Goal: Complete application form: Complete application form

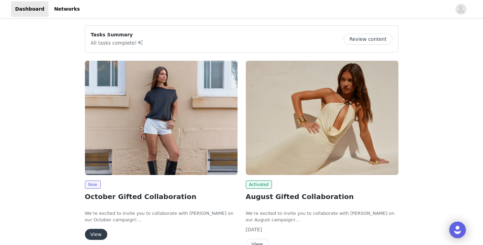
click at [173, 140] on img at bounding box center [161, 118] width 153 height 114
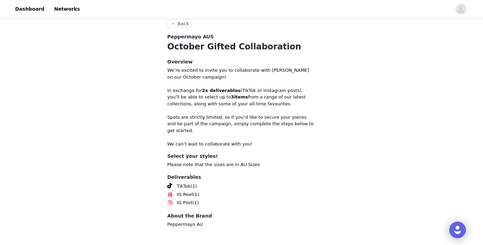
scroll to position [152, 0]
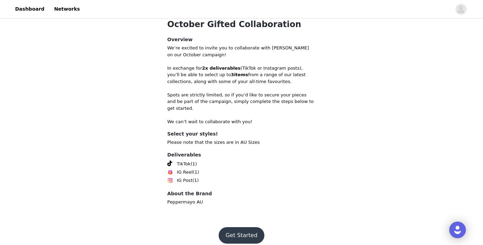
click at [251, 228] on button "Get Started" at bounding box center [242, 236] width 46 height 16
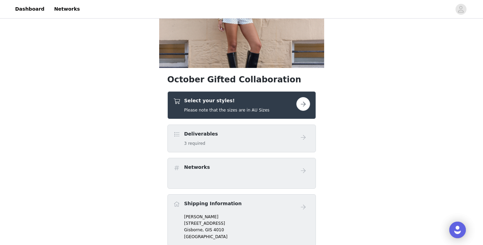
scroll to position [82, 0]
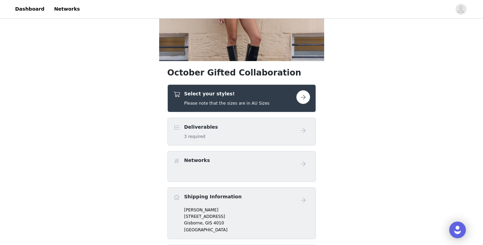
click at [308, 94] on button "button" at bounding box center [303, 97] width 14 height 14
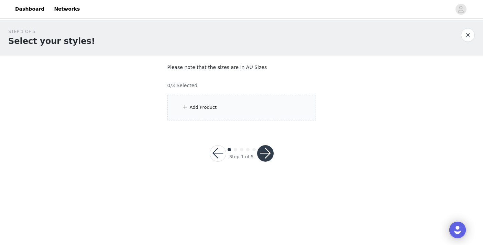
click at [255, 99] on div "Add Product" at bounding box center [241, 108] width 148 height 26
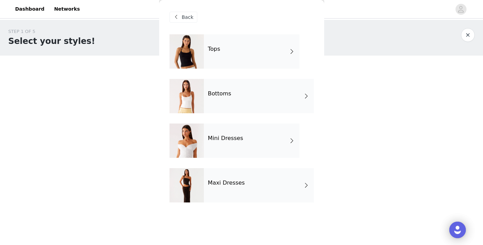
click at [296, 198] on div "Maxi Dresses" at bounding box center [259, 185] width 110 height 34
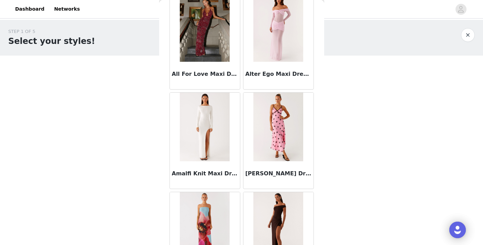
scroll to position [806, 0]
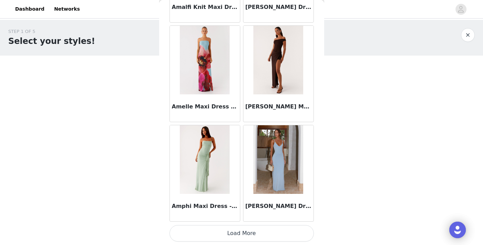
click at [246, 232] on button "Load More" at bounding box center [241, 233] width 144 height 16
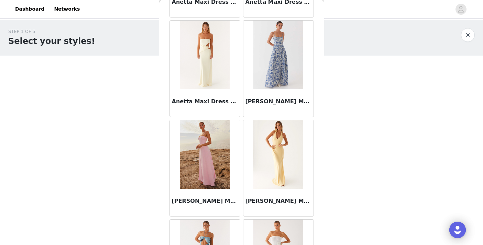
scroll to position [1510, 0]
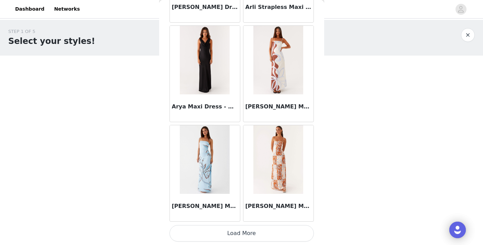
click at [242, 233] on button "Load More" at bounding box center [241, 233] width 144 height 16
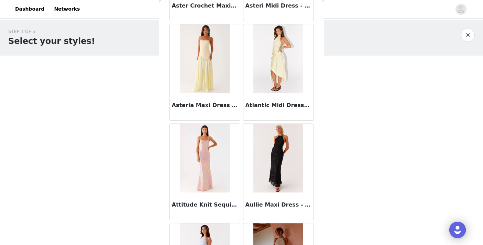
scroll to position [2108, 0]
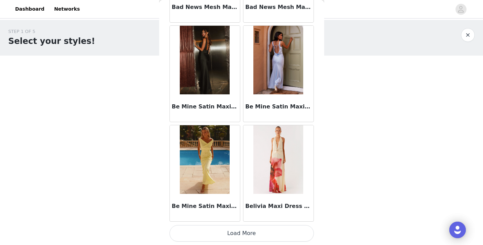
click at [243, 240] on button "Load More" at bounding box center [241, 233] width 144 height 16
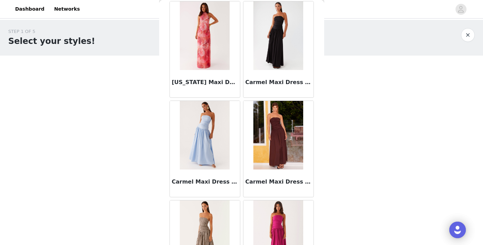
scroll to position [3796, 0]
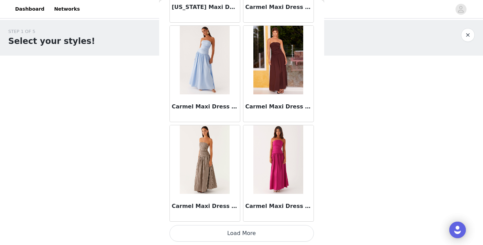
click at [242, 232] on button "Load More" at bounding box center [241, 233] width 144 height 16
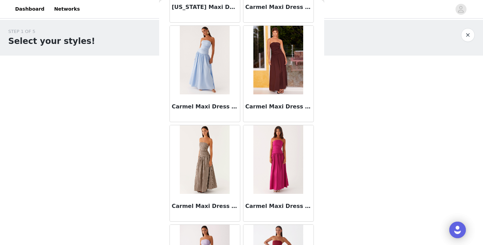
click at [207, 152] on img at bounding box center [205, 159] width 50 height 69
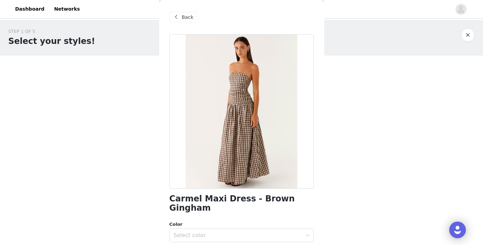
scroll to position [68, 0]
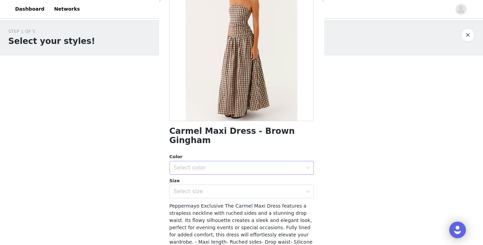
click at [253, 165] on div "Select color" at bounding box center [238, 168] width 129 height 7
click at [232, 174] on li "Brown Gingham" at bounding box center [241, 173] width 144 height 11
click at [232, 188] on div "Select size" at bounding box center [238, 191] width 129 height 7
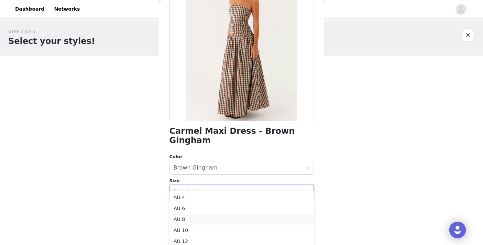
scroll to position [27, 0]
click at [201, 227] on li "AU 14" at bounding box center [241, 225] width 144 height 11
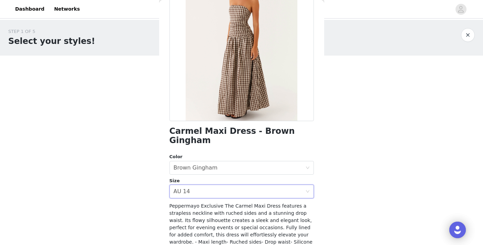
scroll to position [131, 0]
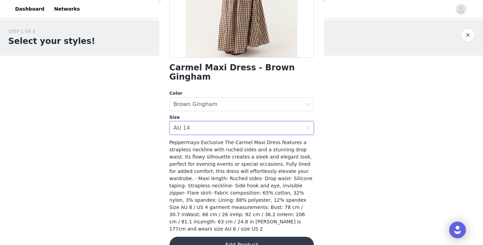
click at [253, 237] on button "Add Product" at bounding box center [241, 245] width 144 height 16
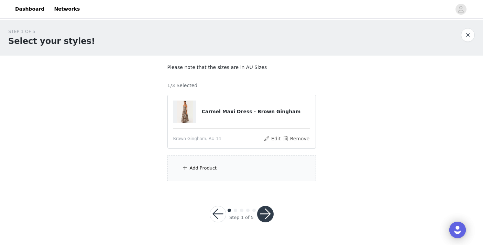
click at [234, 168] on div "Add Product" at bounding box center [241, 169] width 148 height 26
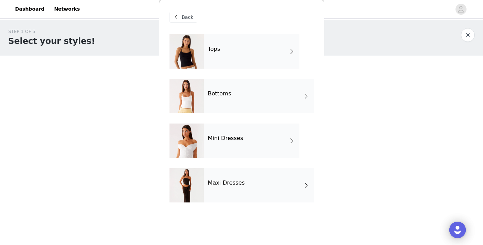
click at [219, 53] on div "Tops" at bounding box center [252, 51] width 96 height 34
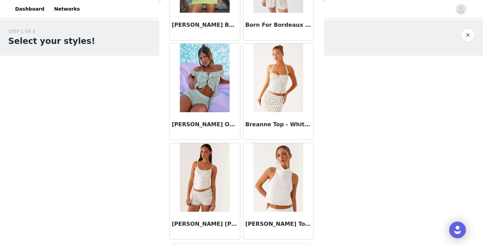
scroll to position [806, 0]
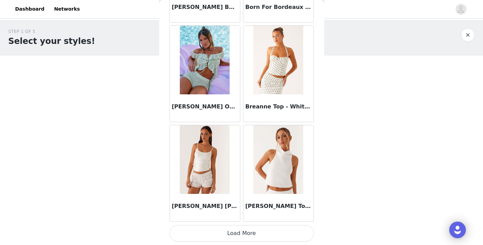
click at [242, 229] on button "Load More" at bounding box center [241, 233] width 144 height 16
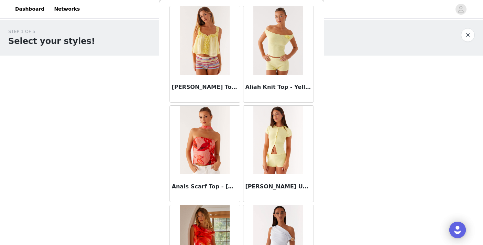
scroll to position [0, 0]
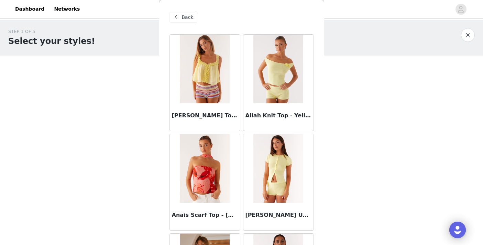
click at [177, 18] on span at bounding box center [176, 17] width 8 height 8
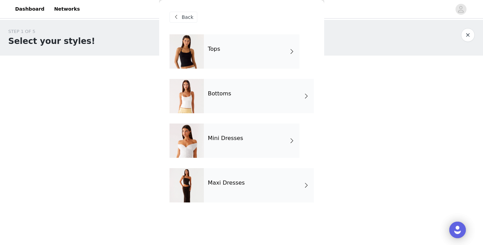
click at [241, 95] on div "Bottoms" at bounding box center [259, 96] width 110 height 34
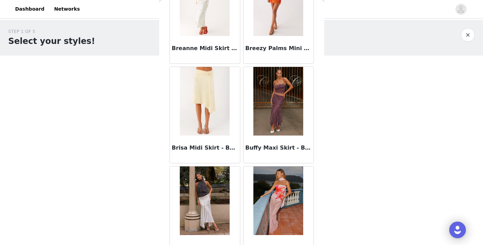
scroll to position [806, 0]
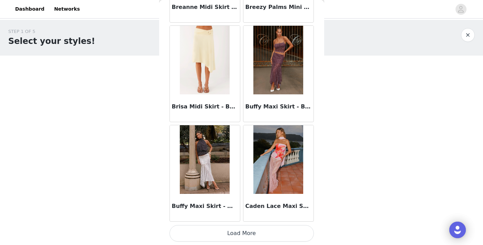
click at [244, 230] on button "Load More" at bounding box center [241, 233] width 144 height 16
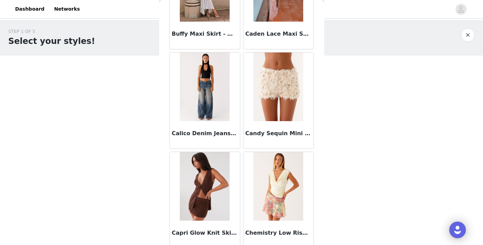
scroll to position [971, 0]
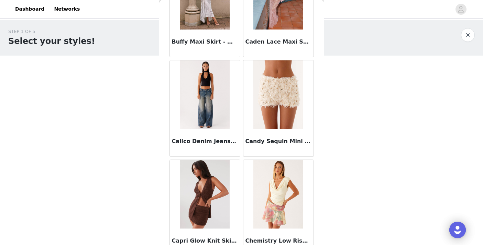
click at [208, 75] on img at bounding box center [205, 94] width 50 height 69
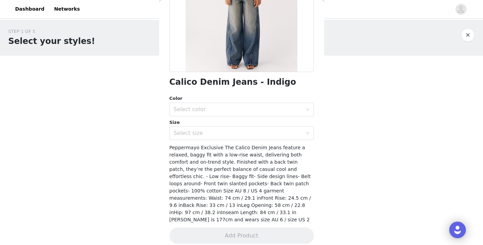
scroll to position [0, 0]
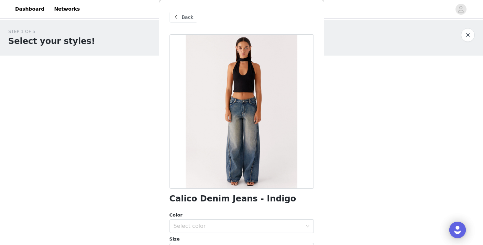
click at [176, 17] on span at bounding box center [176, 17] width 8 height 8
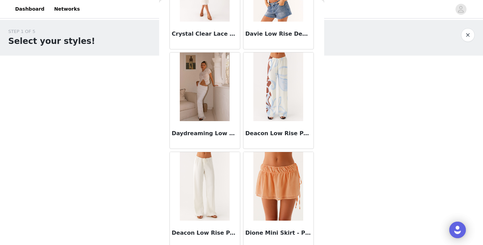
scroll to position [1803, 0]
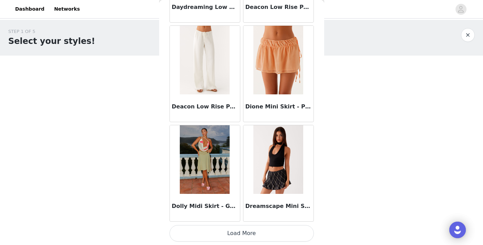
click at [243, 230] on button "Load More" at bounding box center [241, 233] width 144 height 16
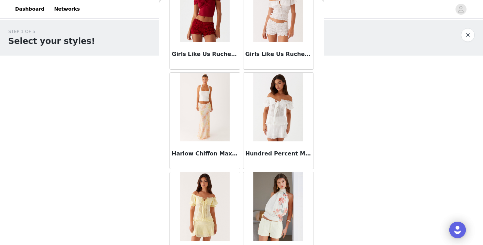
scroll to position [2799, 0]
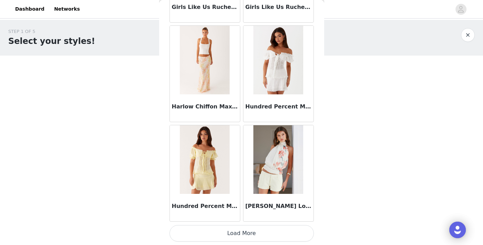
click at [216, 75] on img at bounding box center [205, 60] width 50 height 69
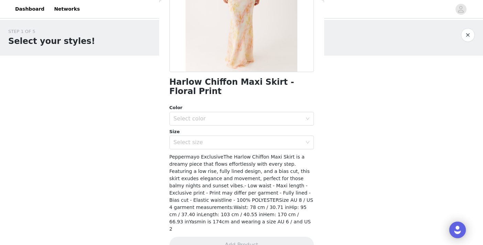
scroll to position [0, 0]
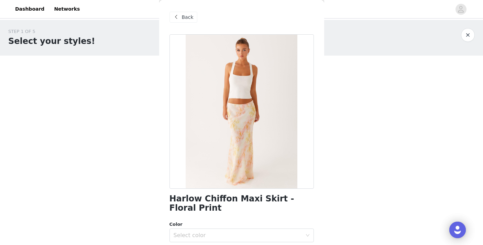
click at [180, 20] on span at bounding box center [176, 17] width 8 height 8
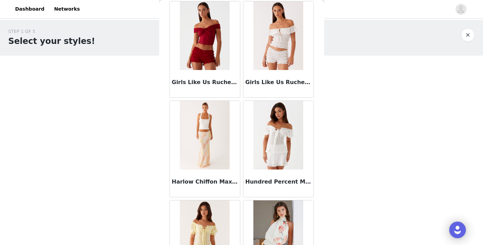
scroll to position [2799, 0]
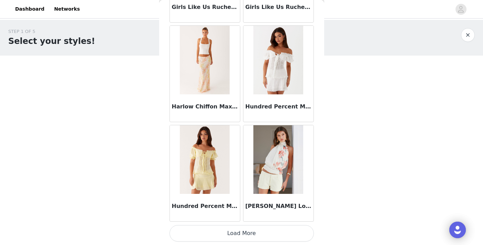
click at [243, 229] on button "Load More" at bounding box center [241, 233] width 144 height 16
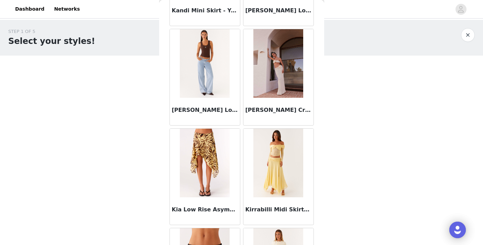
scroll to position [3194, 0]
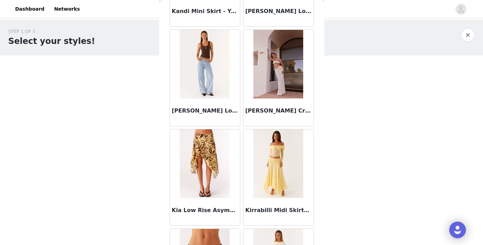
click at [215, 82] on img at bounding box center [205, 64] width 50 height 69
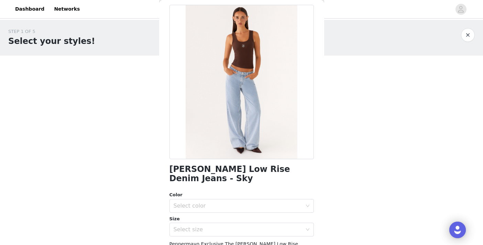
scroll to position [40, 0]
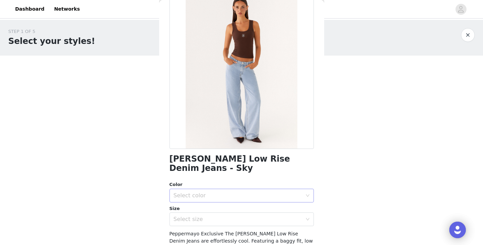
click at [242, 192] on div "Select color" at bounding box center [238, 195] width 129 height 7
click at [236, 203] on li "Sky" at bounding box center [241, 201] width 144 height 11
click at [236, 216] on div "Select size" at bounding box center [238, 219] width 129 height 7
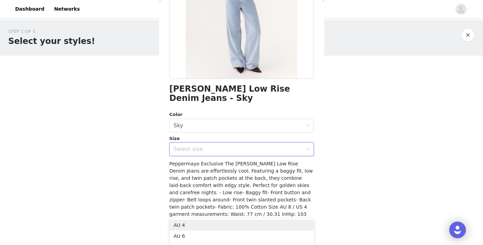
scroll to position [117, 0]
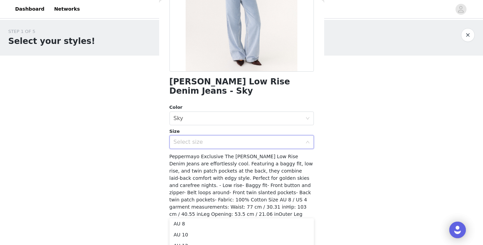
click at [294, 139] on div "Select size" at bounding box center [238, 142] width 129 height 7
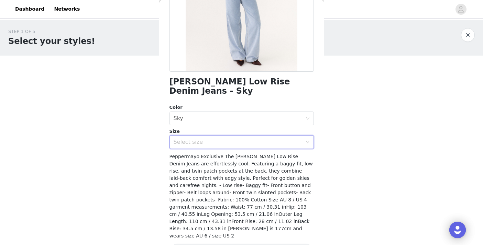
click at [308, 141] on icon "icon: down" at bounding box center [307, 142] width 3 height 2
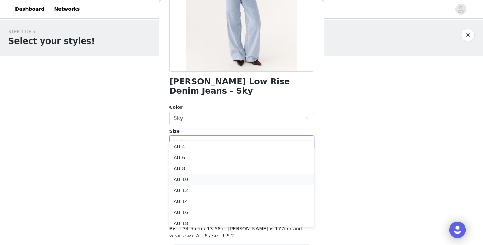
scroll to position [27, 0]
click at [196, 198] on li "AU 18" at bounding box center [241, 198] width 144 height 11
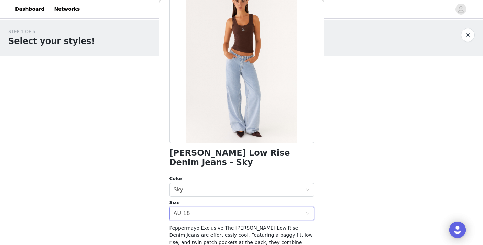
scroll to position [124, 0]
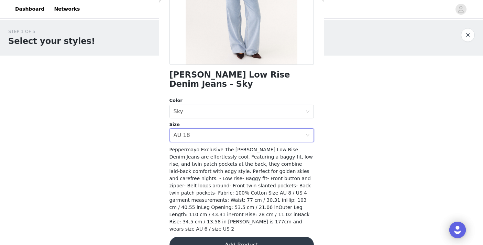
click at [244, 237] on button "Add Product" at bounding box center [241, 245] width 144 height 16
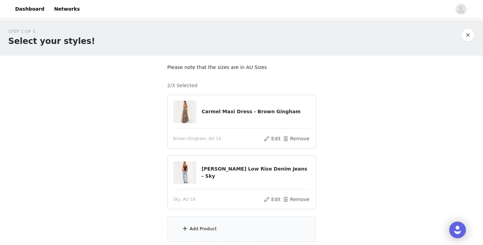
scroll to position [54, 0]
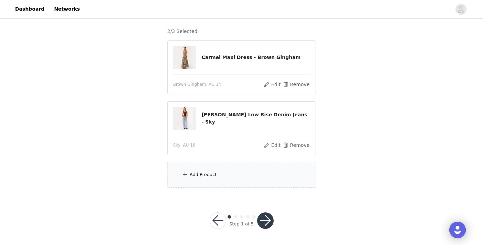
click at [188, 61] on img at bounding box center [185, 57] width 16 height 23
click at [206, 174] on div "Add Product" at bounding box center [203, 174] width 27 height 7
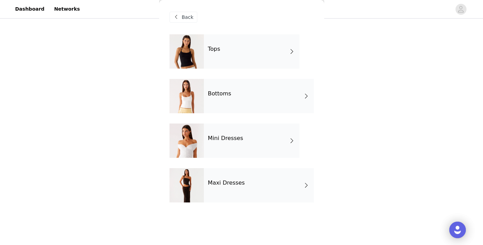
click at [229, 62] on div "Tops" at bounding box center [252, 51] width 96 height 34
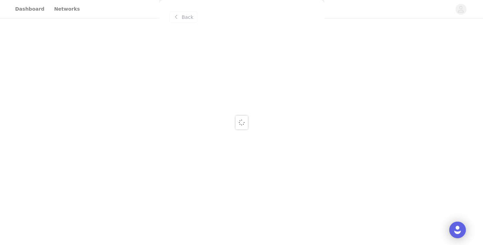
click at [176, 19] on div "Back" at bounding box center [241, 122] width 165 height 245
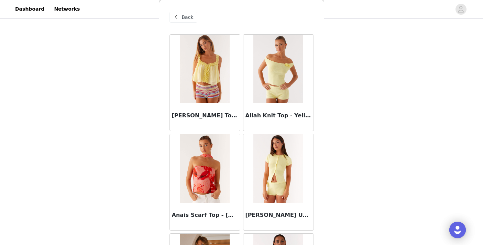
click at [182, 18] on span "Back" at bounding box center [188, 17] width 12 height 7
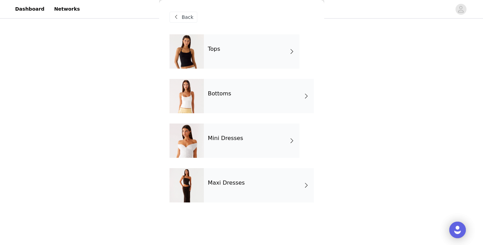
click at [239, 143] on div "Mini Dresses" at bounding box center [252, 141] width 96 height 34
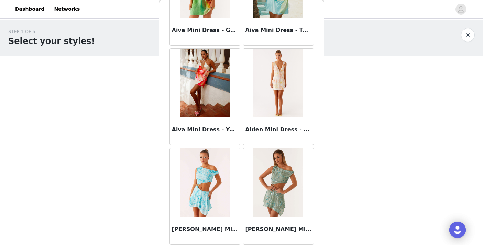
scroll to position [0, 0]
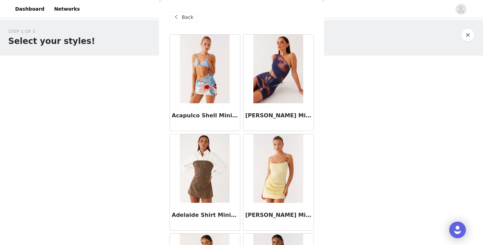
click at [184, 13] on div "Back" at bounding box center [183, 17] width 28 height 11
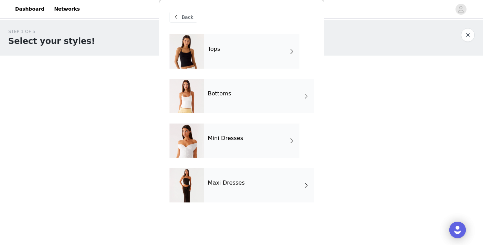
click at [234, 177] on div "Maxi Dresses" at bounding box center [259, 185] width 110 height 34
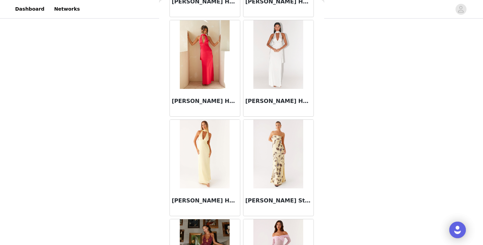
scroll to position [806, 0]
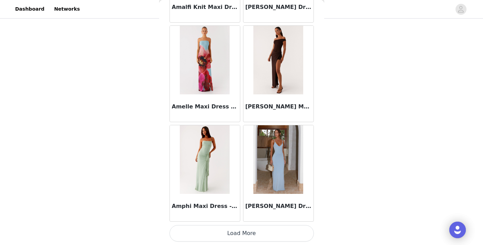
click at [241, 235] on button "Load More" at bounding box center [241, 233] width 144 height 16
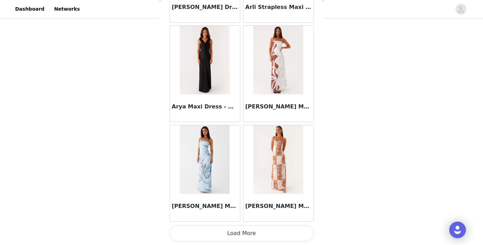
click at [247, 226] on button "Load More" at bounding box center [241, 233] width 144 height 16
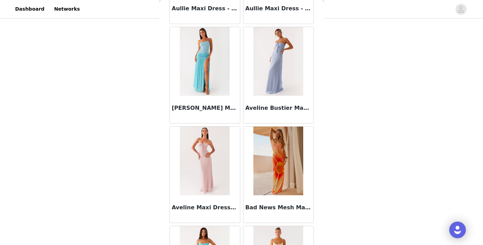
scroll to position [2799, 0]
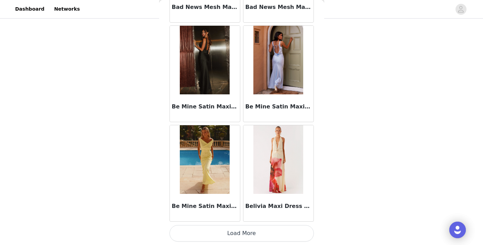
click at [242, 231] on button "Load More" at bounding box center [241, 233] width 144 height 16
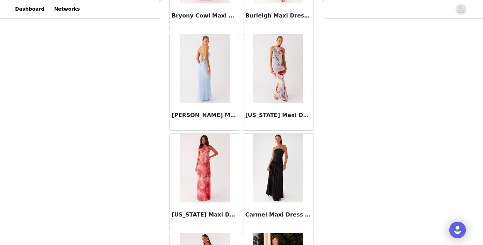
scroll to position [3796, 0]
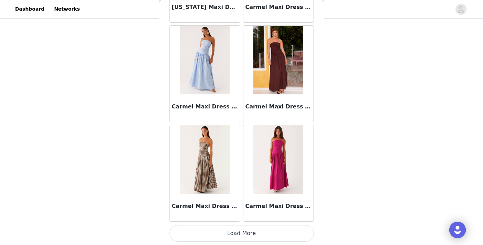
click at [241, 235] on button "Load More" at bounding box center [241, 233] width 144 height 16
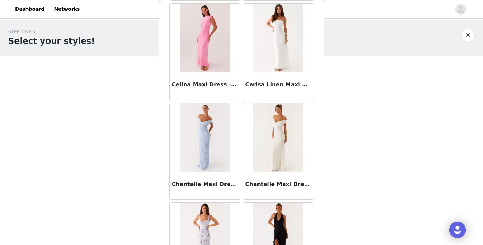
scroll to position [4514, 0]
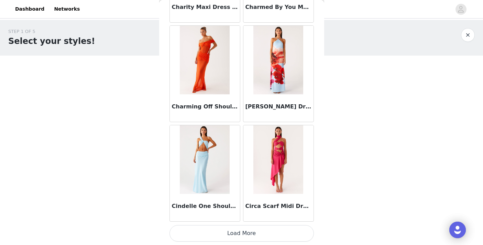
click at [241, 232] on button "Load More" at bounding box center [241, 233] width 144 height 16
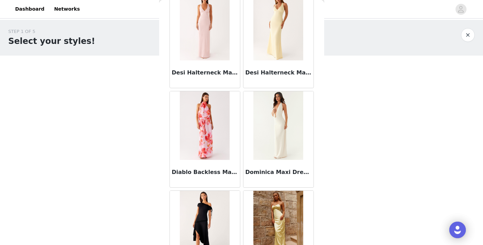
scroll to position [5789, 0]
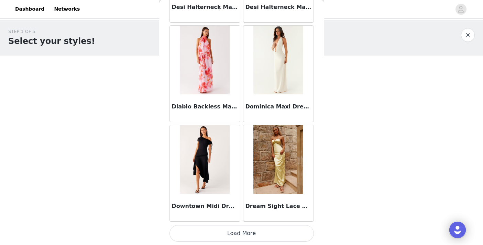
click at [242, 233] on button "Load More" at bounding box center [241, 233] width 144 height 16
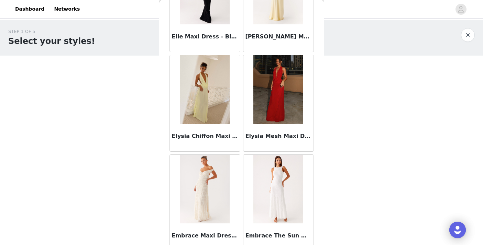
scroll to position [6653, 0]
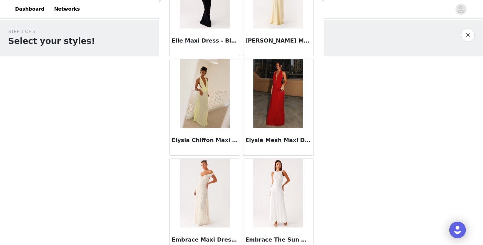
click at [280, 74] on img at bounding box center [278, 93] width 50 height 69
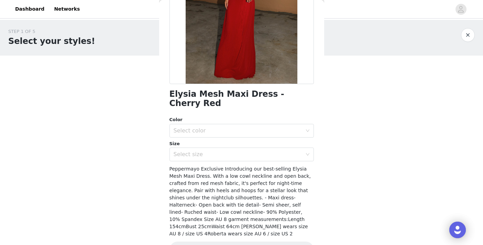
scroll to position [0, 0]
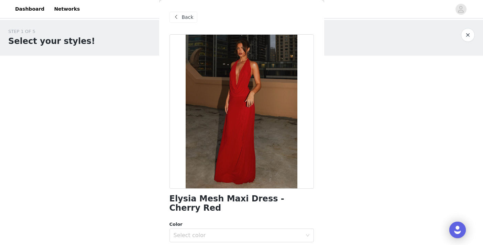
click at [178, 17] on span at bounding box center [176, 17] width 8 height 8
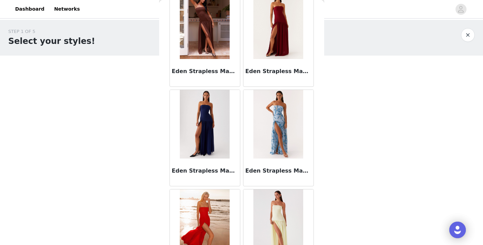
scroll to position [6786, 0]
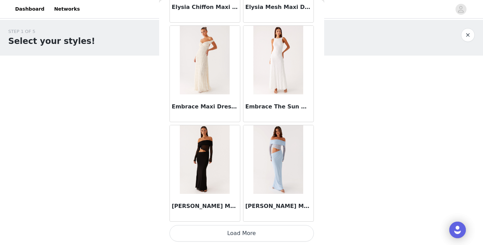
click at [241, 230] on button "Load More" at bounding box center [241, 233] width 144 height 16
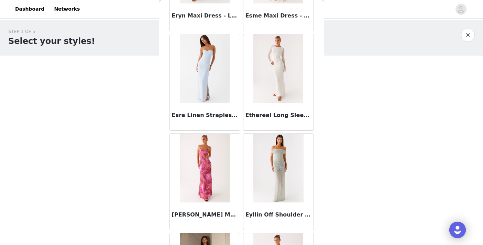
scroll to position [7782, 0]
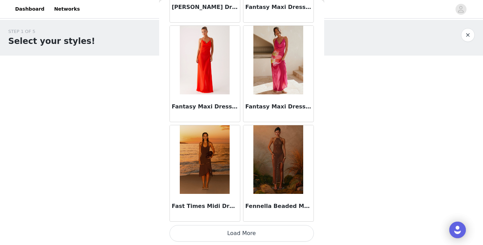
click at [242, 231] on button "Load More" at bounding box center [241, 233] width 144 height 16
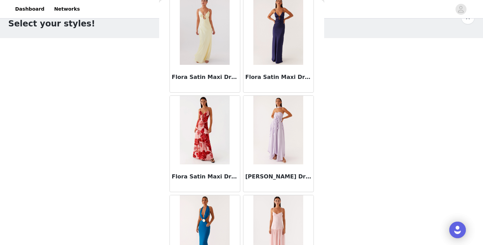
scroll to position [8779, 0]
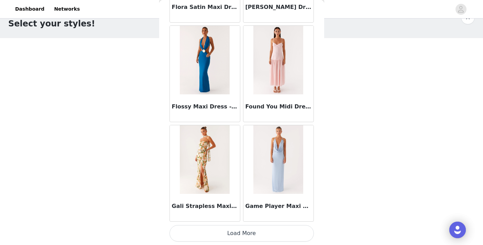
click at [245, 232] on button "Load More" at bounding box center [241, 233] width 144 height 16
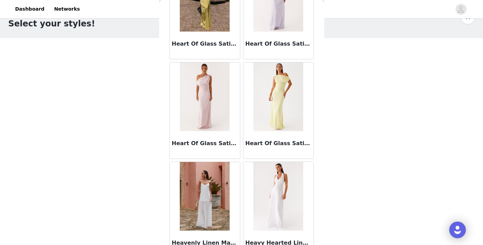
scroll to position [9776, 0]
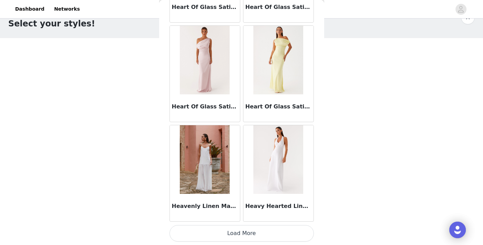
click at [246, 234] on button "Load More" at bounding box center [241, 233] width 144 height 16
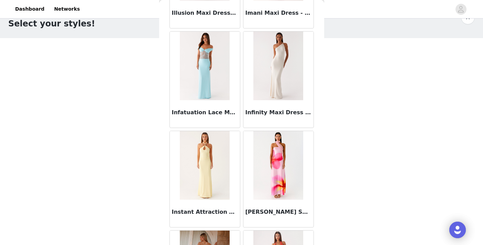
scroll to position [10772, 0]
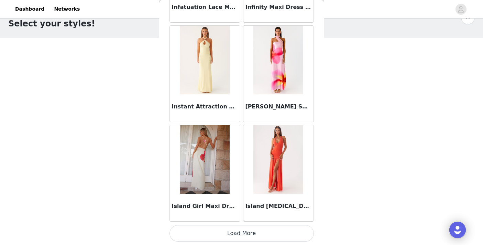
click at [241, 230] on button "Load More" at bounding box center [241, 233] width 144 height 16
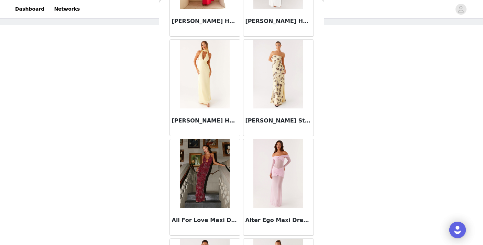
scroll to position [0, 0]
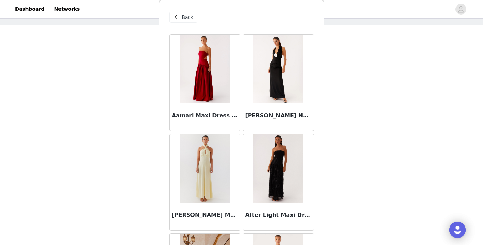
click at [176, 20] on span at bounding box center [176, 17] width 8 height 8
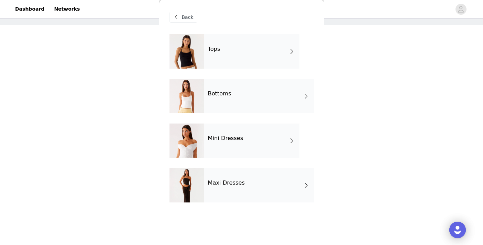
click at [230, 137] on h4 "Mini Dresses" at bounding box center [225, 138] width 35 height 6
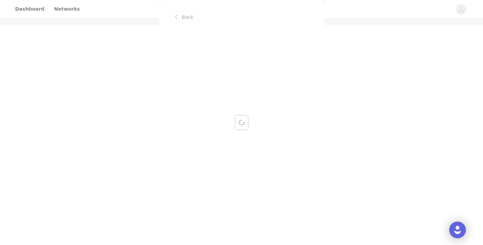
click at [186, 18] on div at bounding box center [241, 122] width 483 height 245
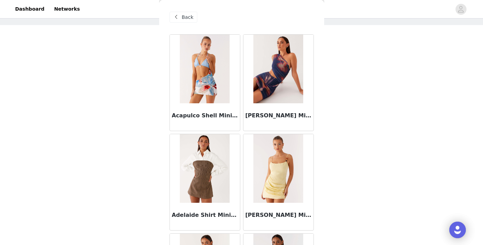
click at [179, 19] on span at bounding box center [176, 17] width 8 height 8
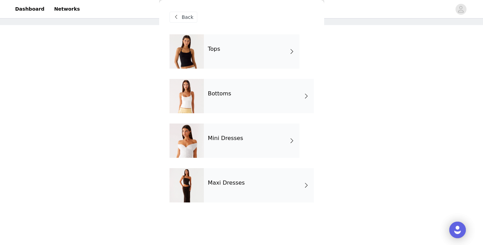
click at [231, 51] on div "Tops" at bounding box center [252, 51] width 96 height 34
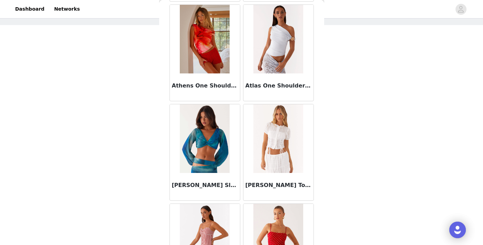
scroll to position [806, 0]
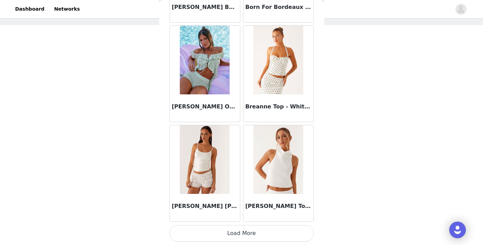
click at [241, 230] on button "Load More" at bounding box center [241, 233] width 144 height 16
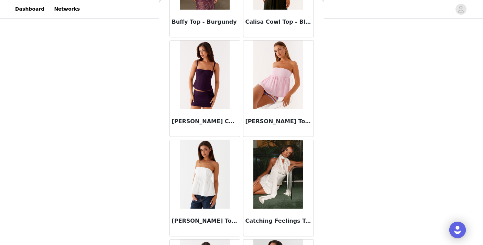
scroll to position [1084, 0]
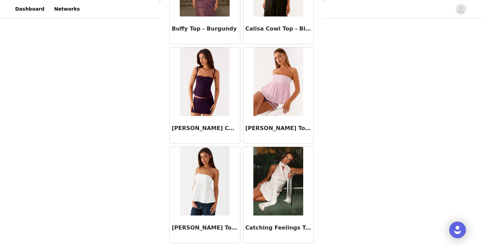
click at [209, 92] on img at bounding box center [205, 81] width 50 height 69
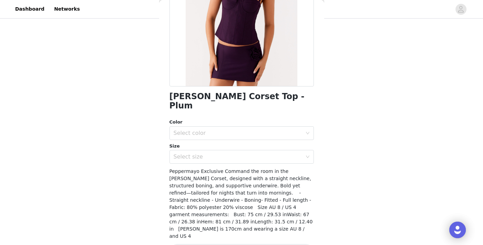
scroll to position [0, 0]
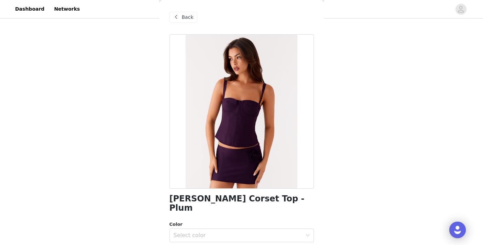
click at [179, 16] on span at bounding box center [176, 17] width 8 height 8
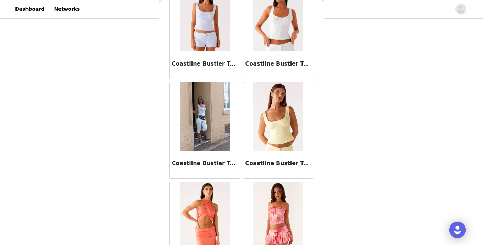
scroll to position [1803, 0]
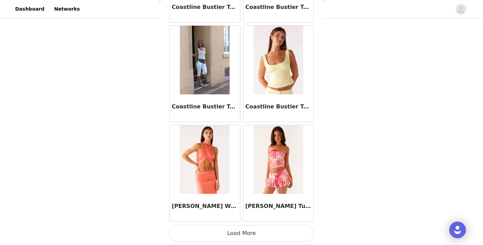
click at [244, 239] on button "Load More" at bounding box center [241, 233] width 144 height 16
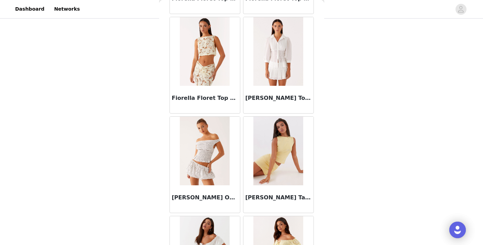
scroll to position [2799, 0]
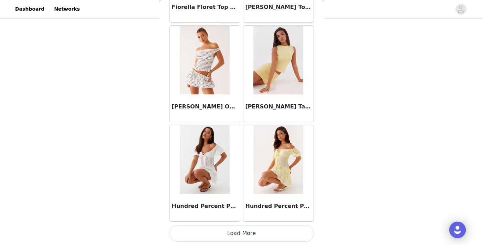
click at [242, 228] on button "Load More" at bounding box center [241, 233] width 144 height 16
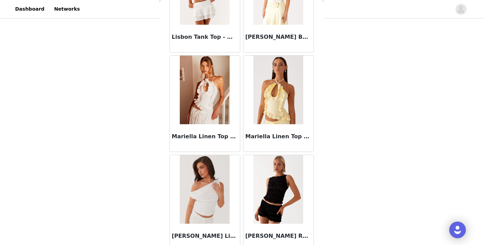
scroll to position [3796, 0]
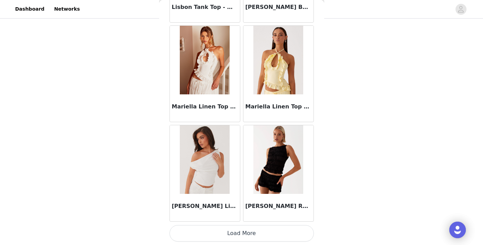
click at [241, 234] on button "Load More" at bounding box center [241, 233] width 144 height 16
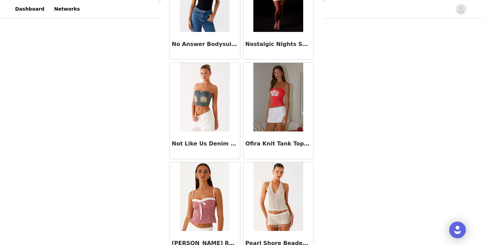
scroll to position [4793, 0]
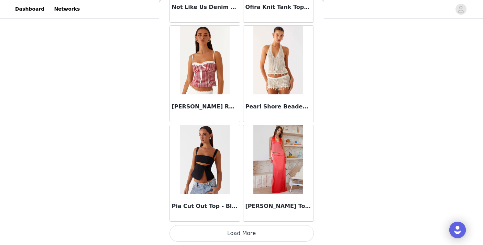
click at [243, 234] on button "Load More" at bounding box center [241, 233] width 144 height 16
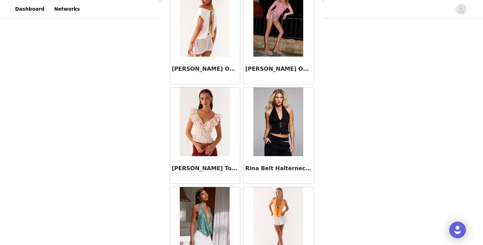
scroll to position [5128, 0]
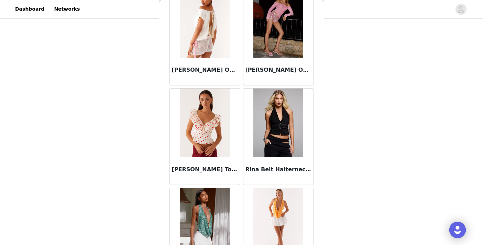
click at [214, 129] on img at bounding box center [205, 123] width 50 height 69
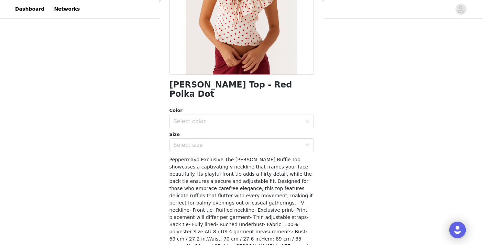
scroll to position [115, 0]
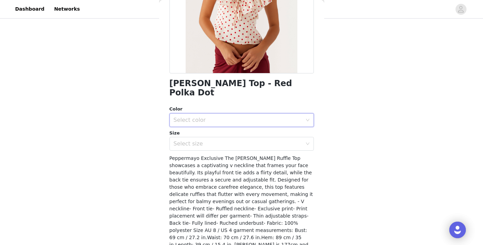
click at [243, 114] on div "Select color" at bounding box center [240, 120] width 132 height 13
click at [240, 125] on li "Red Polka Dot" at bounding box center [241, 126] width 144 height 11
click at [240, 141] on div "Select size" at bounding box center [238, 144] width 129 height 7
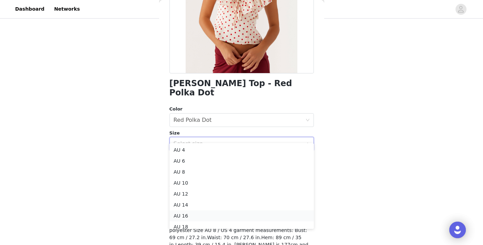
click at [221, 211] on li "AU 16" at bounding box center [241, 216] width 144 height 11
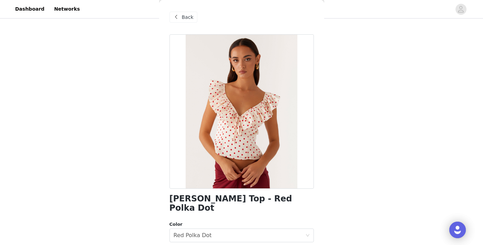
scroll to position [138, 0]
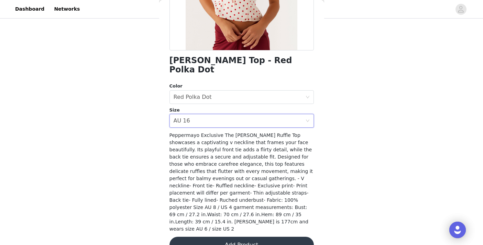
click at [239, 237] on button "Add Product" at bounding box center [241, 245] width 144 height 16
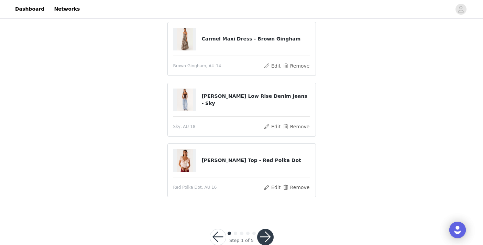
click at [269, 240] on button "button" at bounding box center [265, 237] width 16 height 16
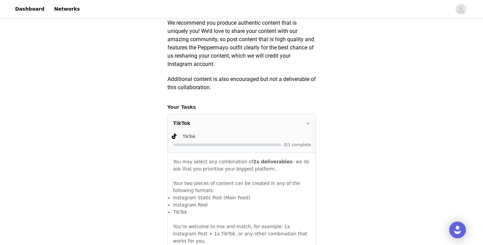
scroll to position [373, 0]
click at [310, 133] on div "TikTok" at bounding box center [242, 123] width 148 height 19
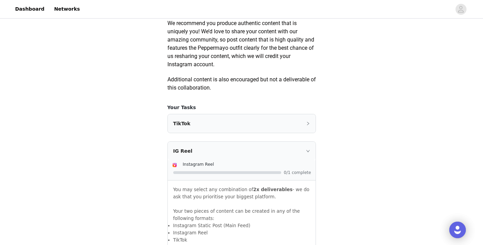
click at [225, 133] on div "TikTok" at bounding box center [242, 123] width 148 height 19
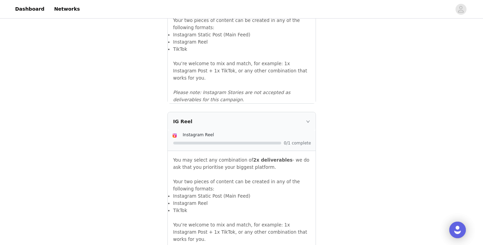
click at [221, 53] on li "TikTok" at bounding box center [241, 49] width 137 height 7
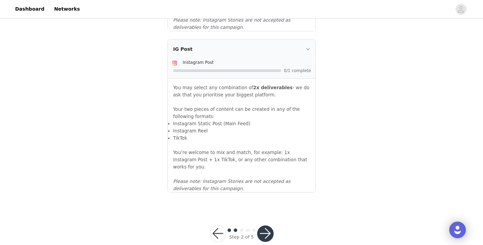
click at [258, 226] on button "button" at bounding box center [265, 234] width 16 height 16
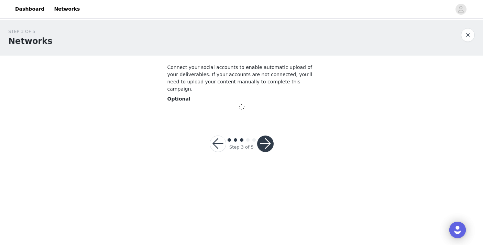
click at [269, 136] on button "button" at bounding box center [265, 144] width 16 height 16
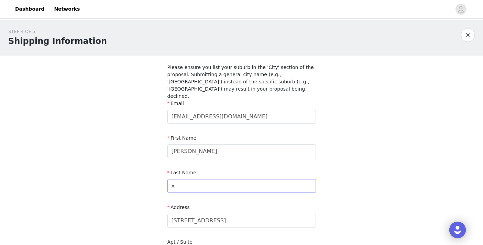
scroll to position [84, 0]
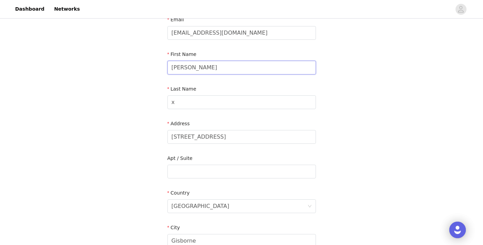
drag, startPoint x: 205, startPoint y: 61, endPoint x: 186, endPoint y: 61, distance: 18.9
click at [186, 61] on input "[PERSON_NAME]" at bounding box center [241, 68] width 148 height 14
type input "[PERSON_NAME]"
drag, startPoint x: 184, startPoint y: 95, endPoint x: 160, endPoint y: 95, distance: 23.7
click at [160, 95] on section "Please ensure you list your suburb in the 'City' section of the proposal. Submi…" at bounding box center [241, 172] width 165 height 400
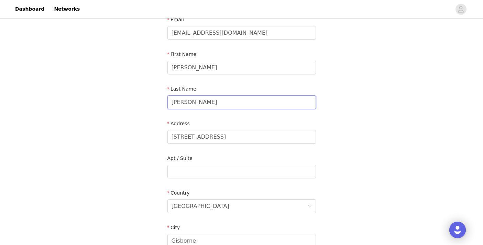
type input "[PERSON_NAME]"
click at [147, 127] on div "STEP 4 OF 5 Shipping Information Please ensure you list your suburb in the 'Cit…" at bounding box center [241, 153] width 483 height 435
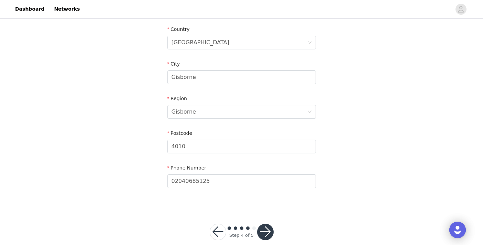
scroll to position [252, 0]
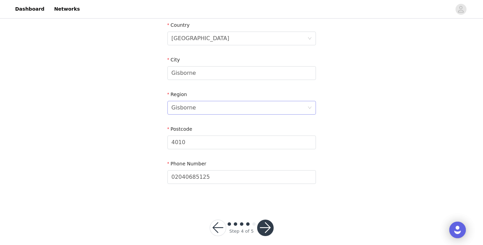
click at [197, 101] on div "Gisborne" at bounding box center [239, 107] width 136 height 13
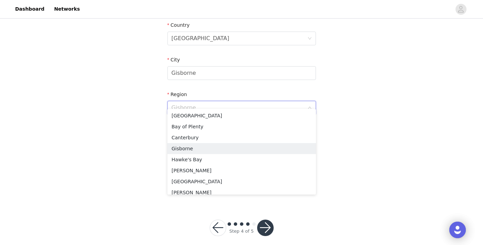
click at [197, 101] on input at bounding box center [239, 107] width 136 height 13
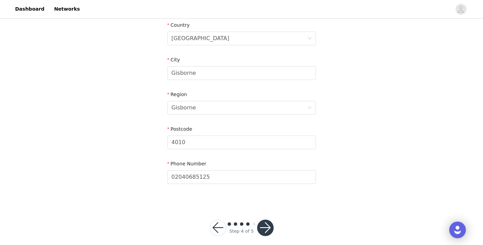
click at [260, 220] on button "button" at bounding box center [265, 228] width 16 height 16
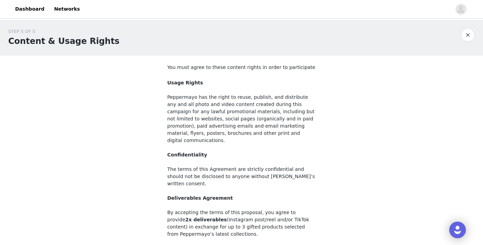
scroll to position [72, 0]
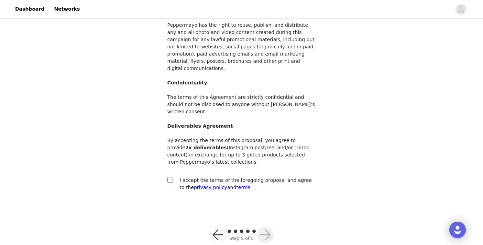
click at [169, 177] on label at bounding box center [169, 180] width 5 height 7
click at [169, 177] on input "checkbox" at bounding box center [169, 179] width 5 height 5
checkbox input "true"
click at [267, 227] on button "button" at bounding box center [265, 235] width 16 height 16
